Goal: Transaction & Acquisition: Purchase product/service

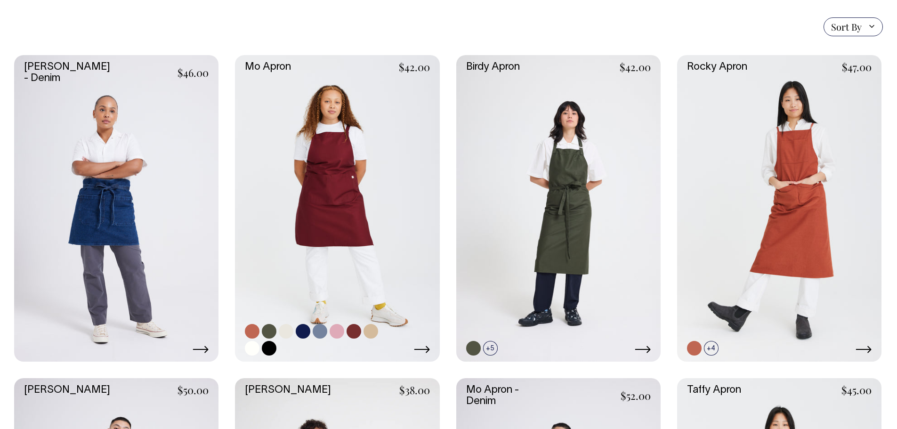
click at [279, 213] on link at bounding box center [337, 208] width 204 height 306
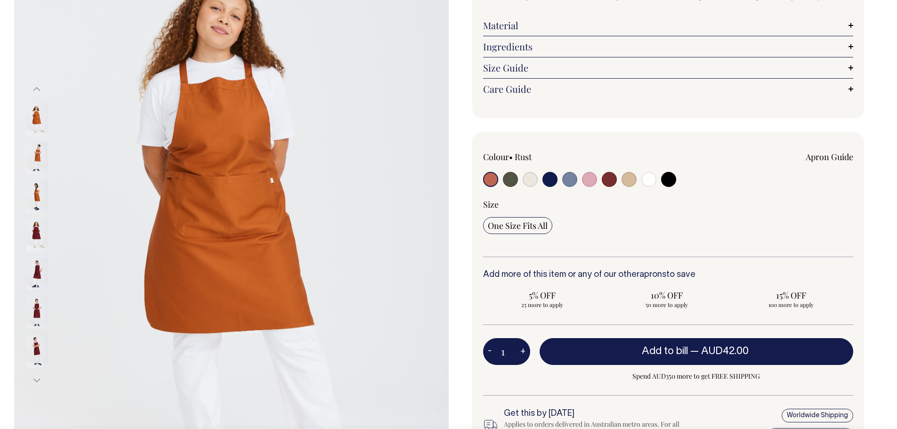
click at [670, 183] on input "radio" at bounding box center [668, 179] width 15 height 15
radio input "true"
select select "Black"
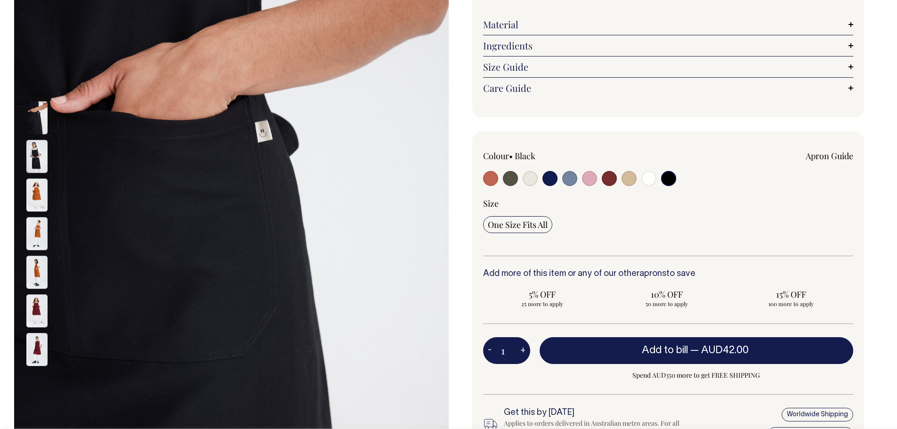
click at [520, 350] on button "+" at bounding box center [522, 350] width 15 height 19
type input "2"
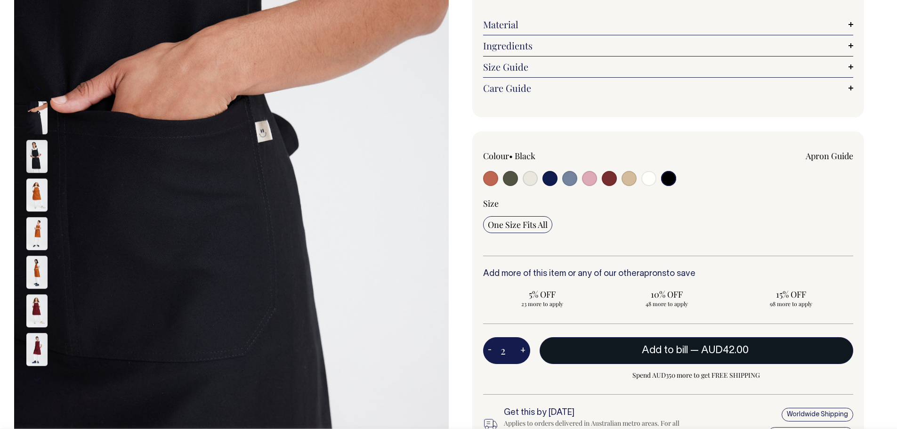
click at [681, 358] on button "Add to bill — AUD42.00" at bounding box center [696, 350] width 314 height 26
type input "1"
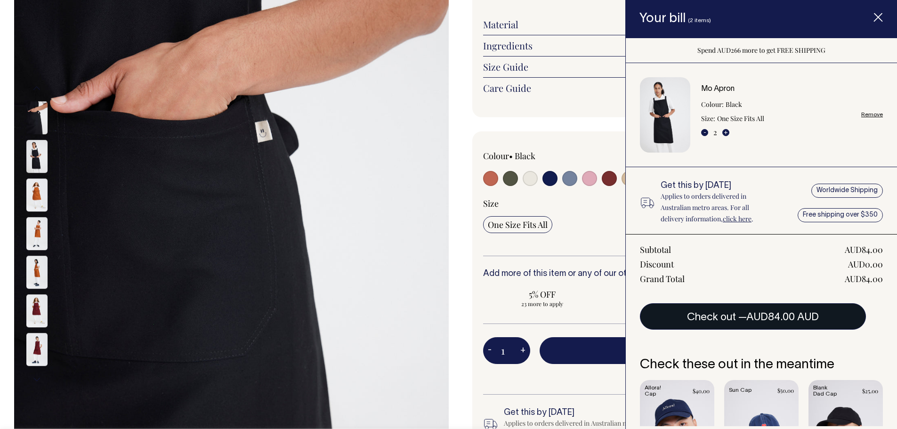
click at [736, 314] on button "Check out — AUD84.00 AUD" at bounding box center [753, 316] width 226 height 26
